Goal: Find contact information: Obtain details needed to contact an individual or organization

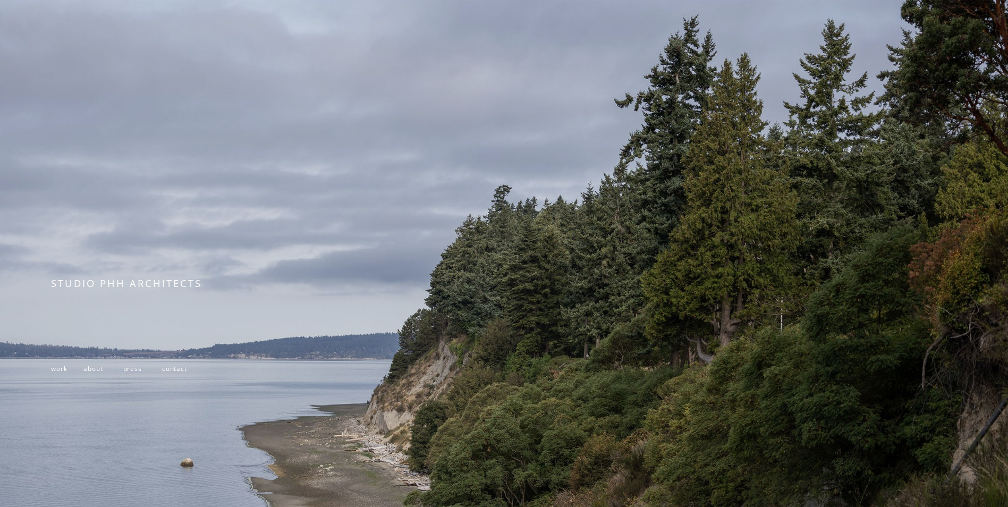
click at [58, 372] on span "work" at bounding box center [59, 368] width 16 height 9
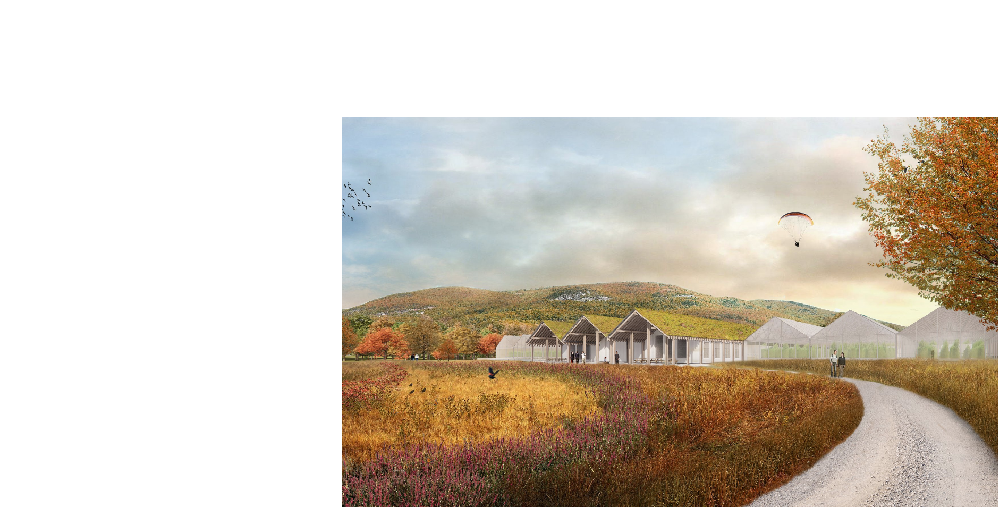
scroll to position [1726, 0]
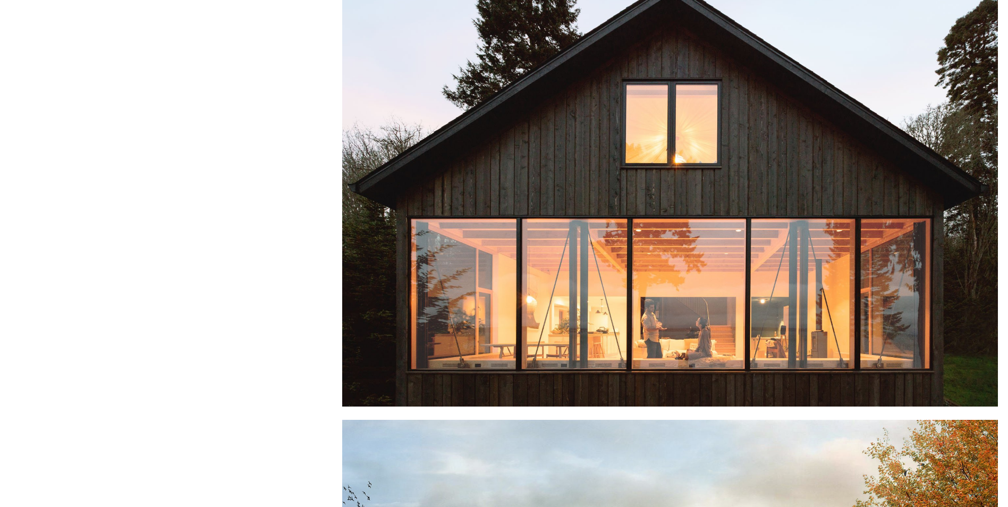
click at [586, 117] on div at bounding box center [670, 189] width 656 height 436
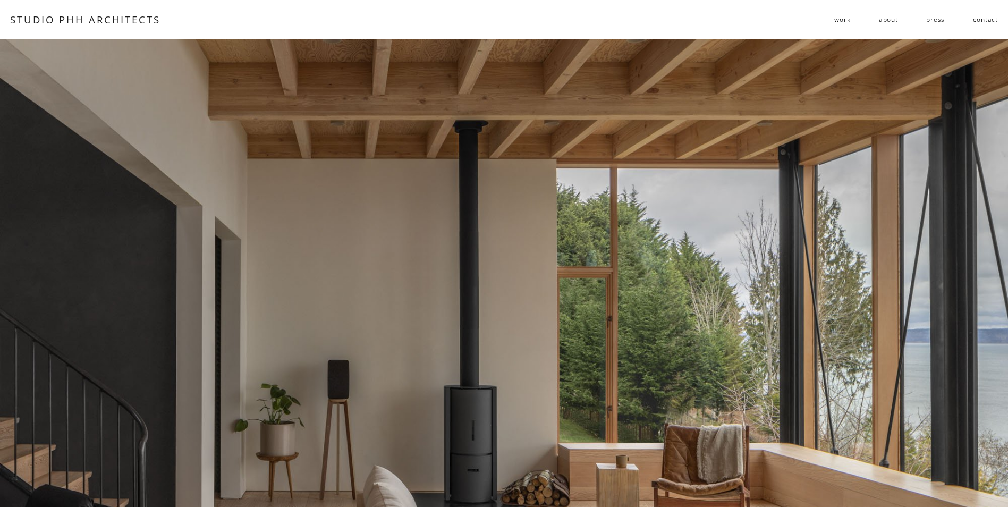
click at [887, 17] on link "about" at bounding box center [888, 19] width 19 height 17
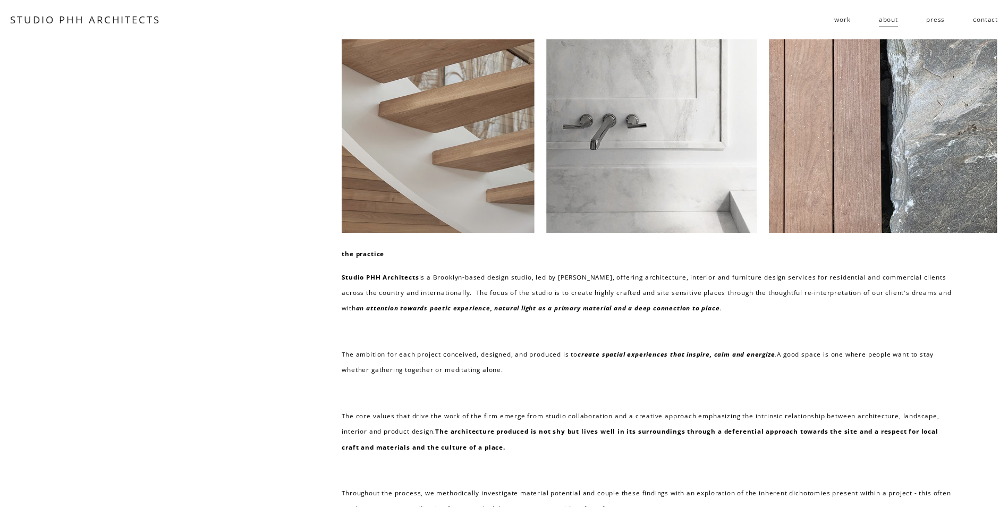
click at [972, 19] on nav "work residential public follies about press contact" at bounding box center [916, 19] width 164 height 17
click at [981, 21] on link "contact" at bounding box center [985, 19] width 25 height 17
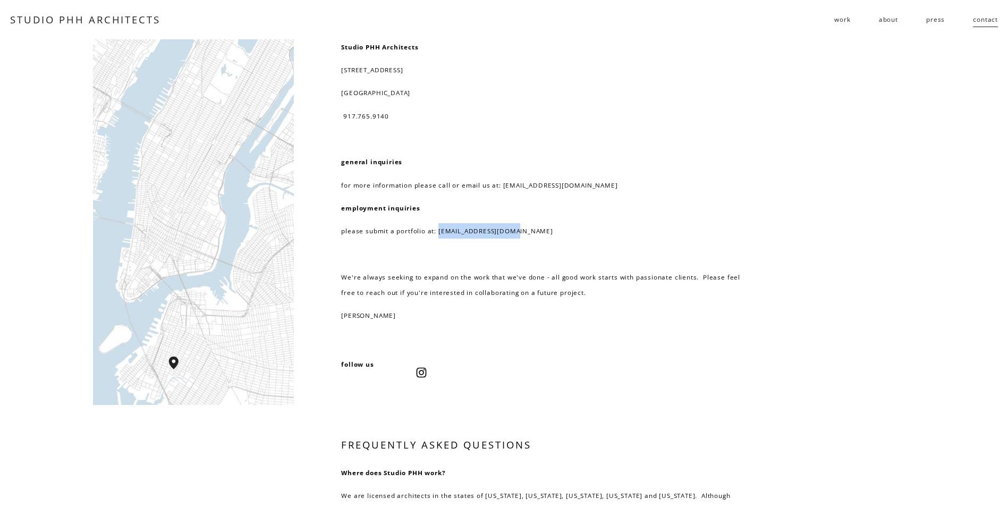
drag, startPoint x: 535, startPoint y: 237, endPoint x: 438, endPoint y: 234, distance: 97.3
click at [438, 234] on p "please submit a portfolio at: [EMAIL_ADDRESS][DOMAIN_NAME]" at bounding box center [545, 230] width 408 height 15
copy p "[EMAIL_ADDRESS][DOMAIN_NAME]"
drag, startPoint x: 175, startPoint y: 22, endPoint x: 10, endPoint y: 10, distance: 165.2
click at [10, 10] on div "Skip to Content STUDIO PHH ARCHITECTS work residential" at bounding box center [504, 19] width 1008 height 39
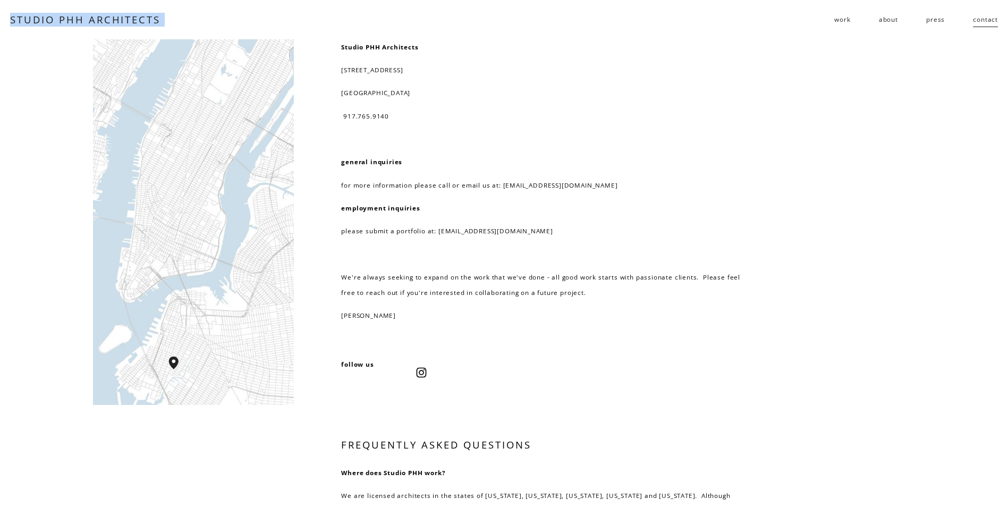
copy div "STUDIO PHH ARCHITECTS"
drag, startPoint x: 529, startPoint y: 237, endPoint x: 437, endPoint y: 231, distance: 92.2
click at [437, 231] on p "please submit a portfolio at: [EMAIL_ADDRESS][DOMAIN_NAME]" at bounding box center [545, 230] width 408 height 15
copy p "[EMAIL_ADDRESS][DOMAIN_NAME]"
